Goal: Task Accomplishment & Management: Use online tool/utility

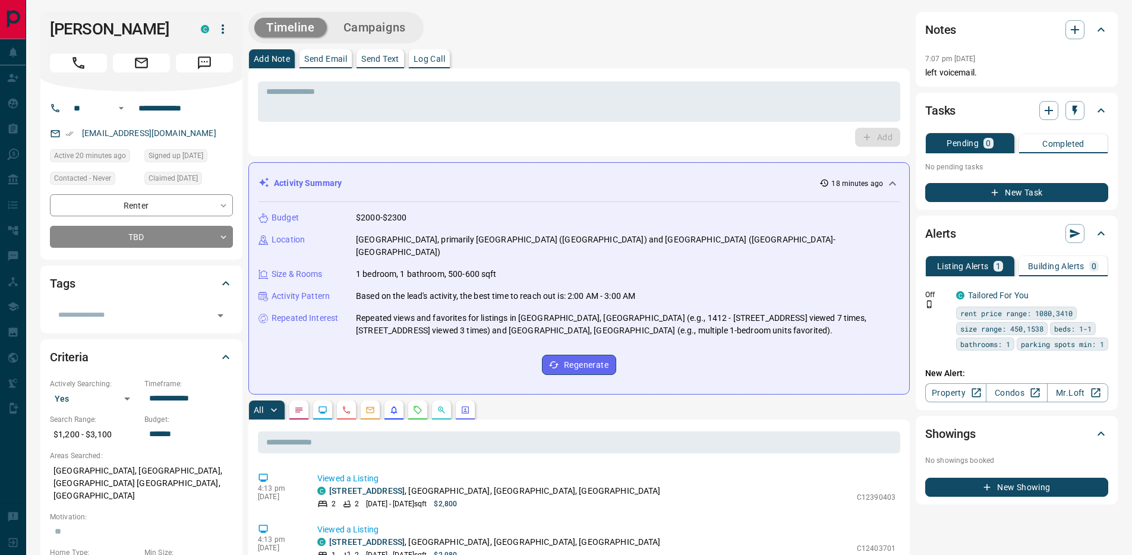
click at [429, 59] on p "Log Call" at bounding box center [430, 59] width 32 height 8
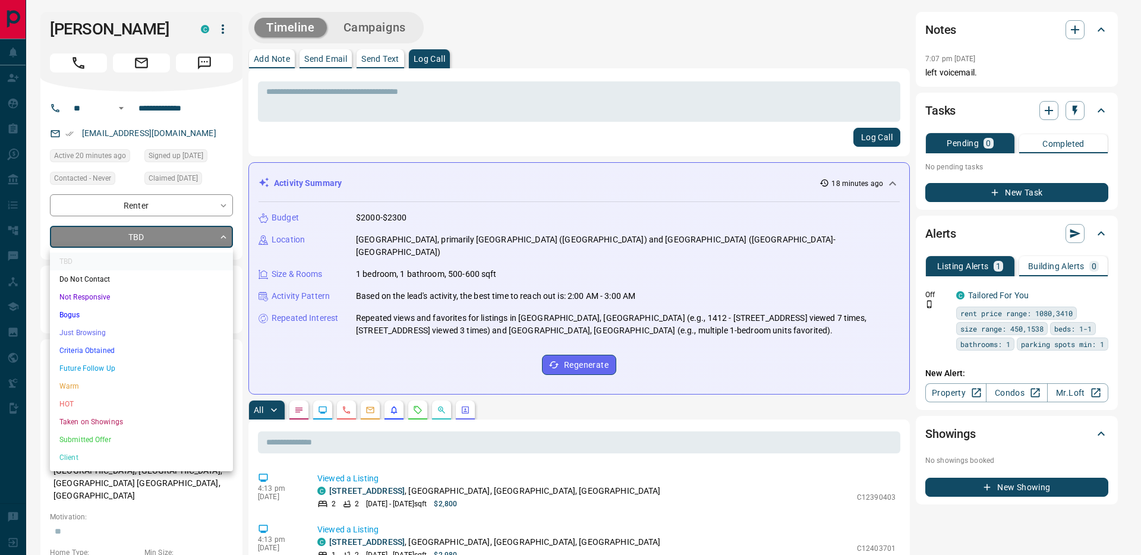
click at [97, 383] on li "Warm" at bounding box center [141, 386] width 183 height 18
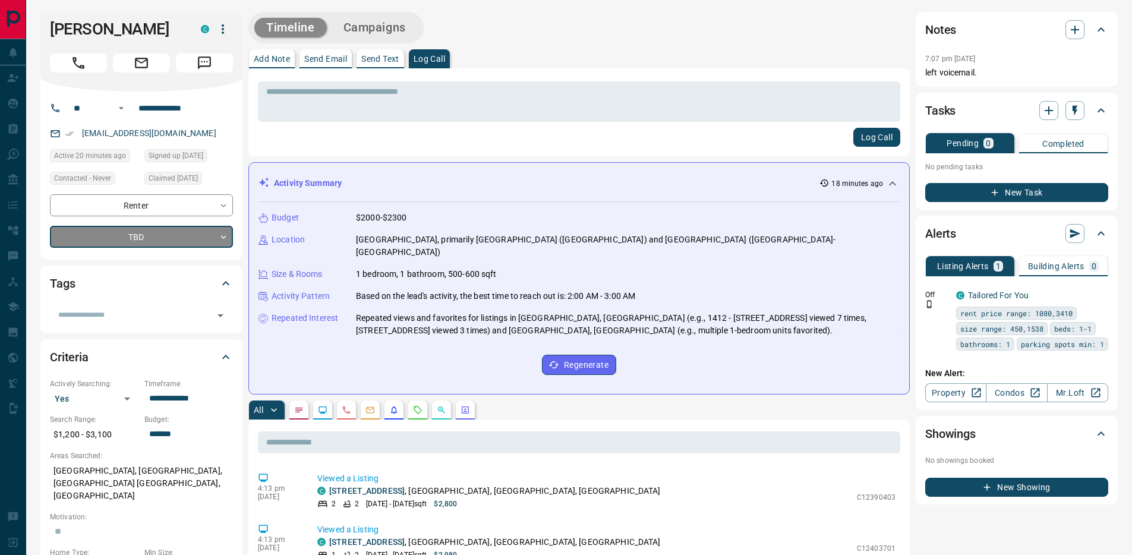
click at [559, 42] on div "TBD Do Not Contact Not Responsive Bogus Just Browsing Criteria Obtained Future …" at bounding box center [566, 277] width 1132 height 555
type input "*"
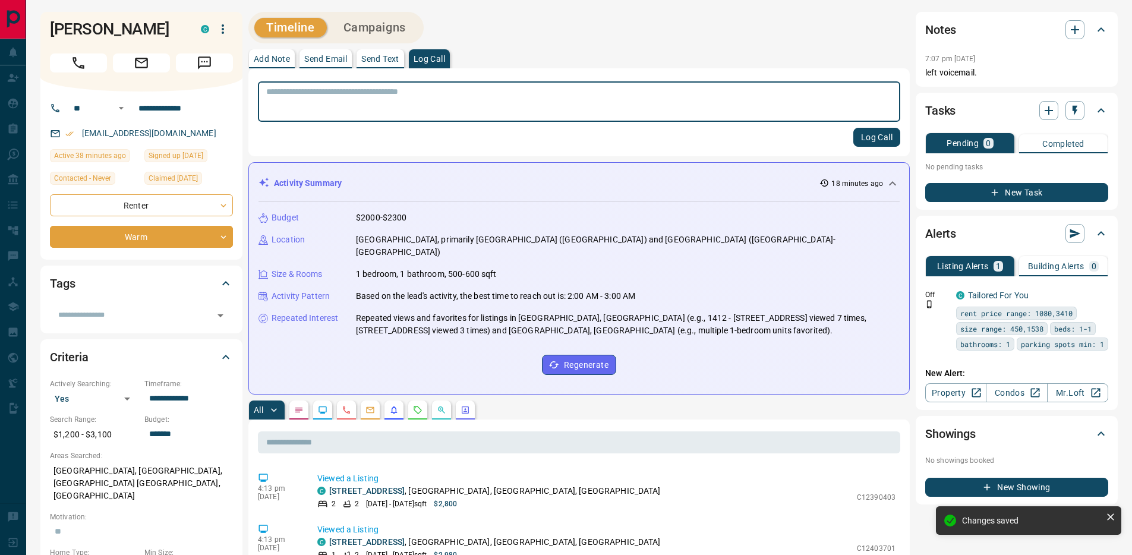
click at [393, 106] on textarea at bounding box center [579, 102] width 626 height 30
click at [390, 93] on textarea at bounding box center [579, 102] width 626 height 30
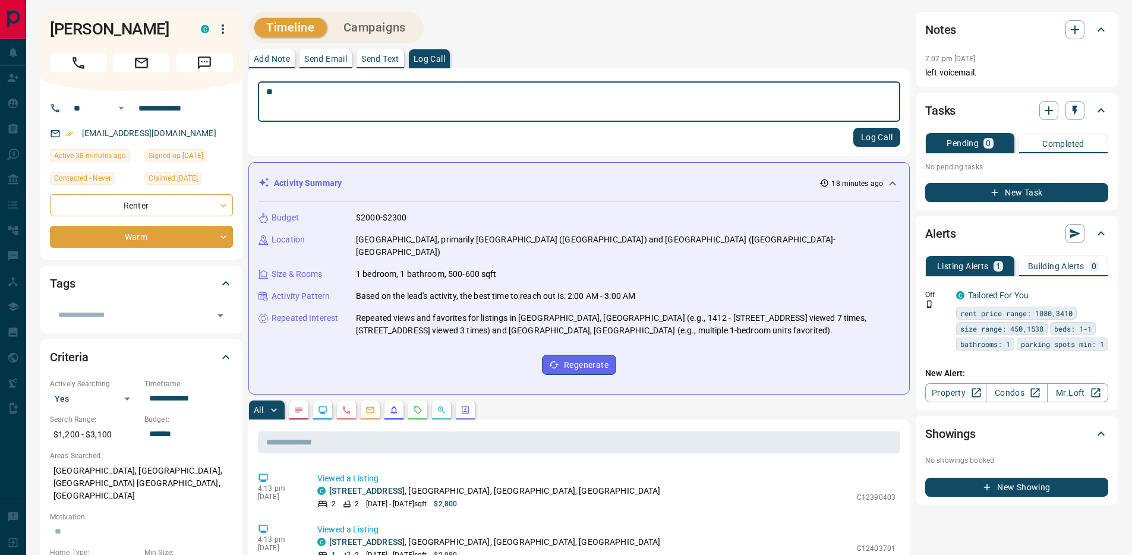
type textarea "**"
click at [864, 134] on button "Log Call" at bounding box center [877, 137] width 47 height 19
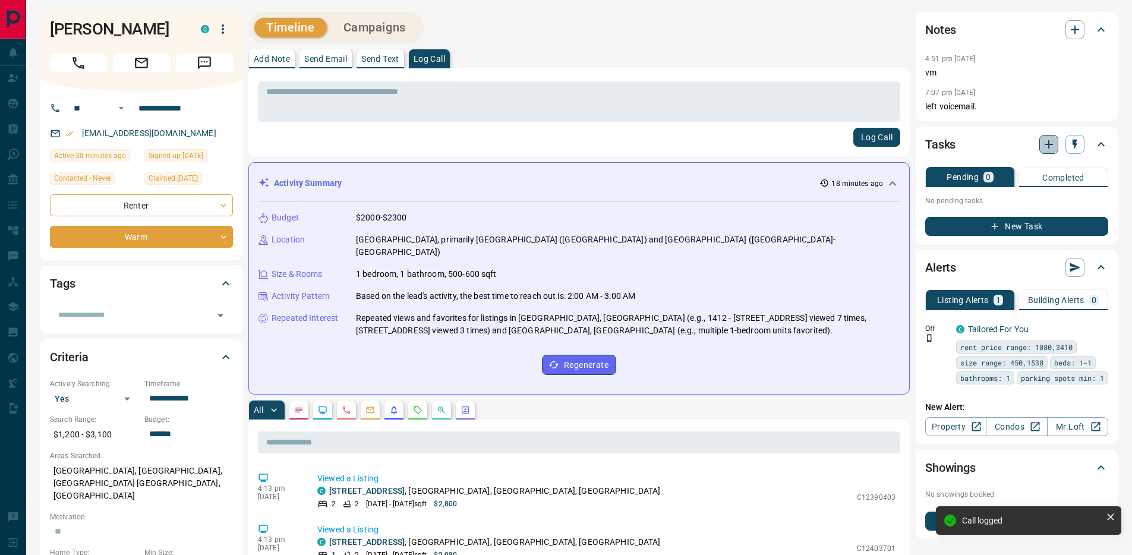
click at [1046, 149] on icon "button" at bounding box center [1049, 144] width 14 height 14
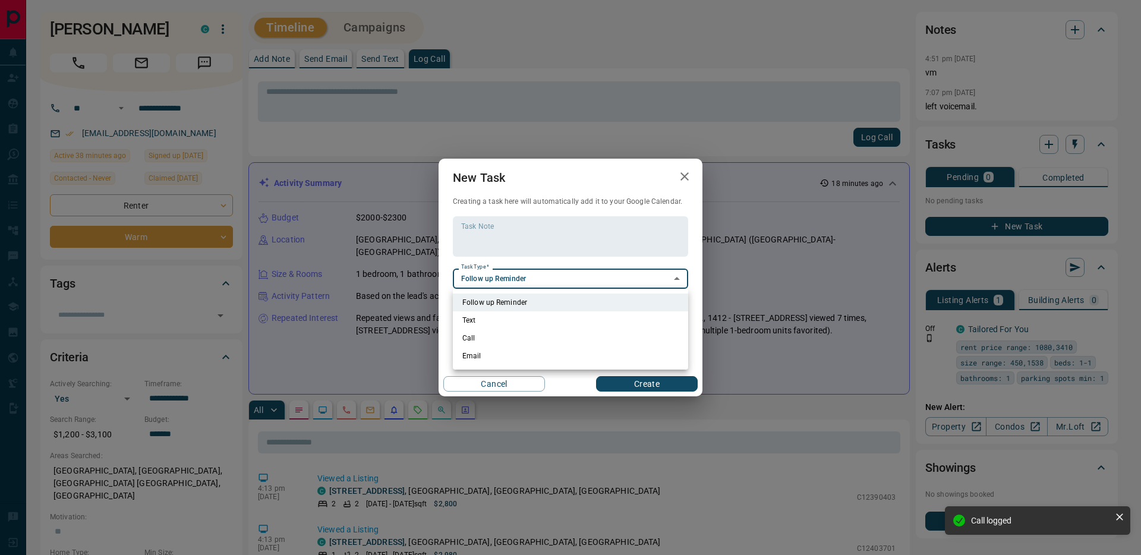
click at [509, 336] on li "Call" at bounding box center [570, 338] width 235 height 18
type input "**********"
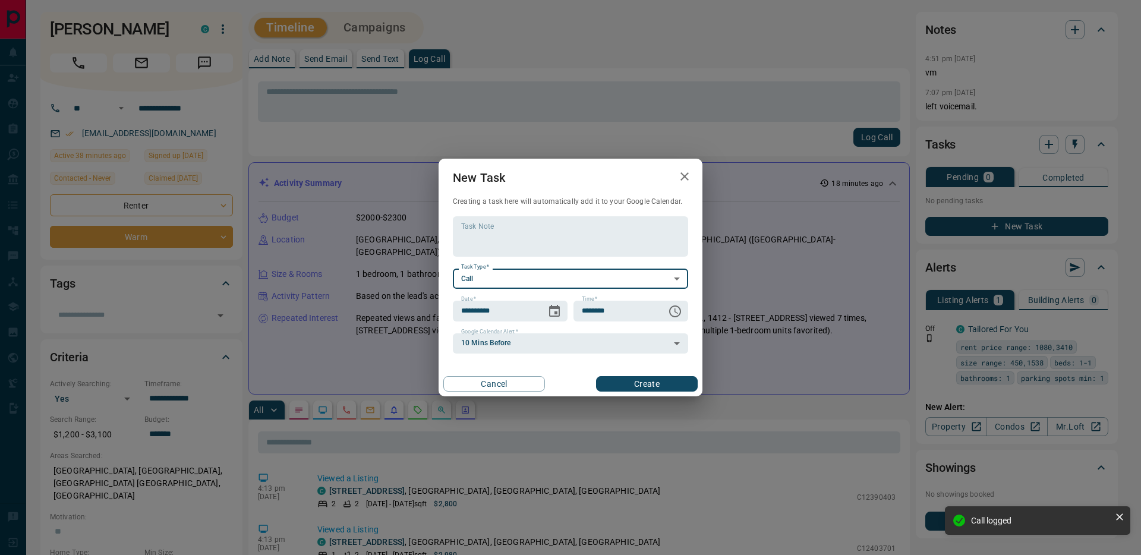
click at [616, 385] on button "Create" at bounding box center [647, 383] width 102 height 15
